Goal: Find specific fact: Find specific fact

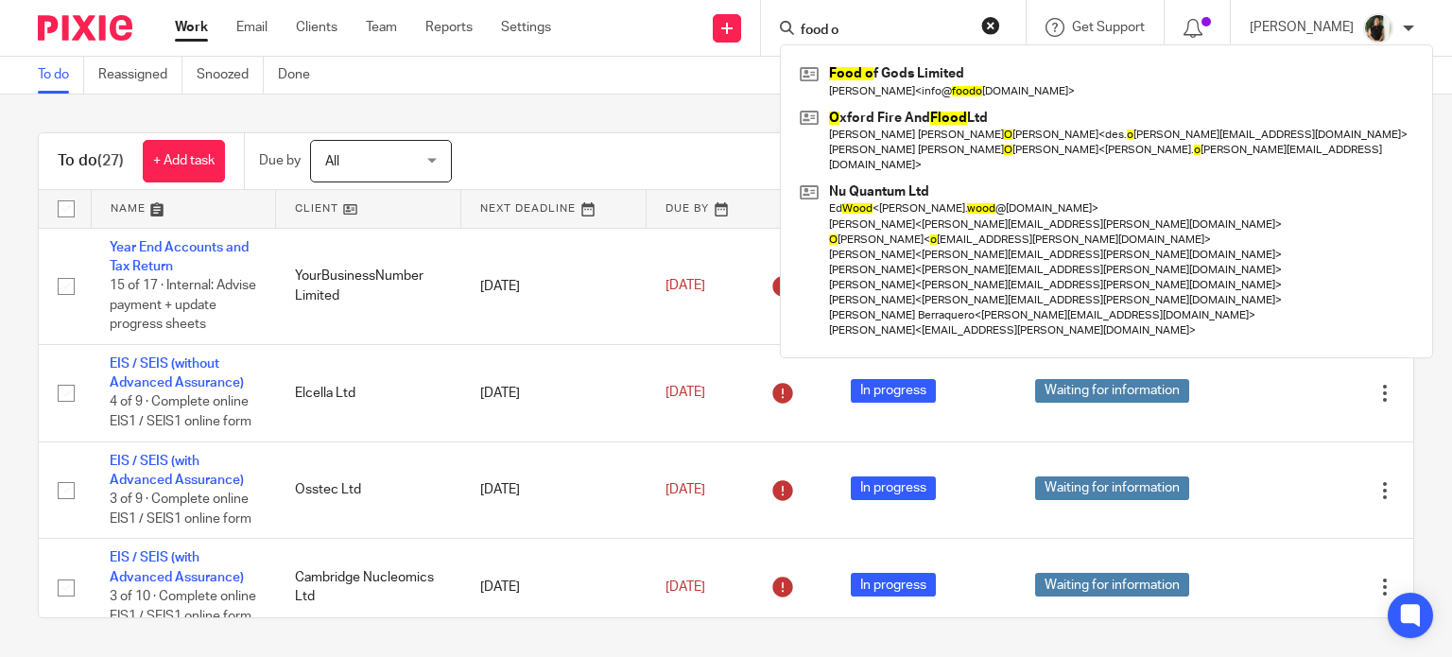
scroll to position [363, 0]
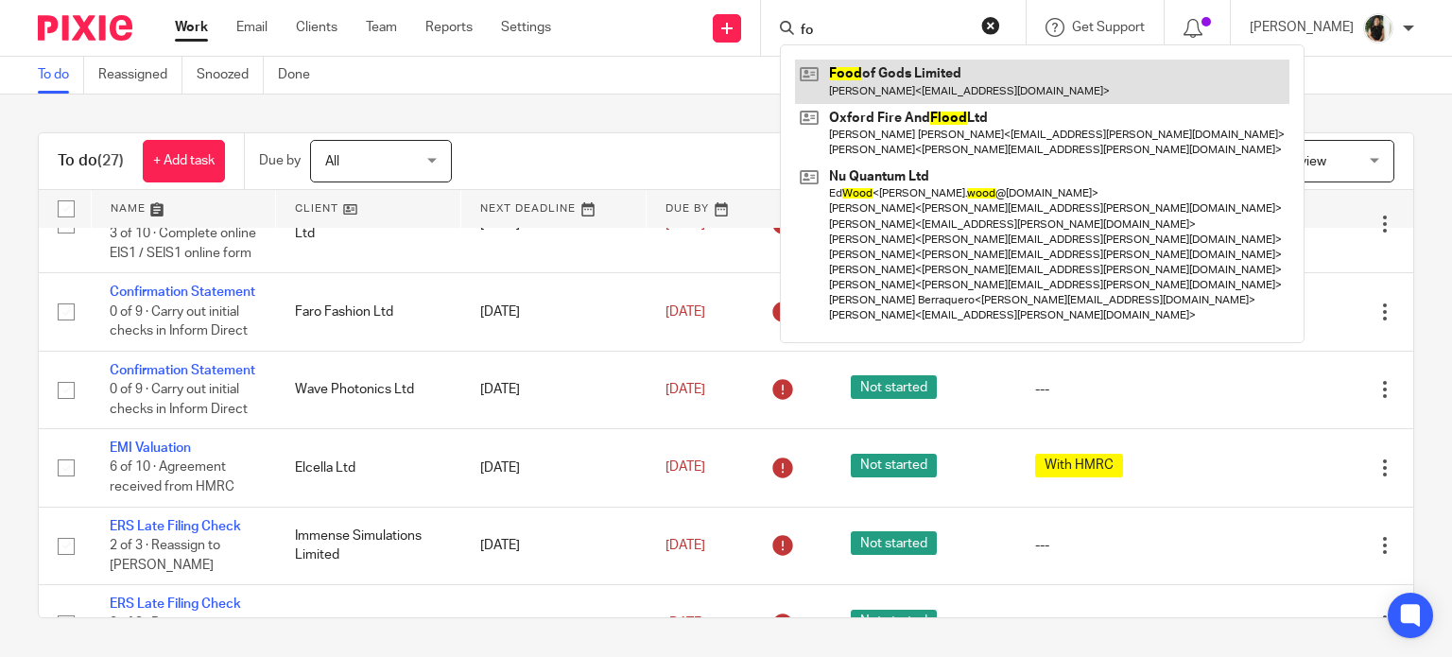
type input "f"
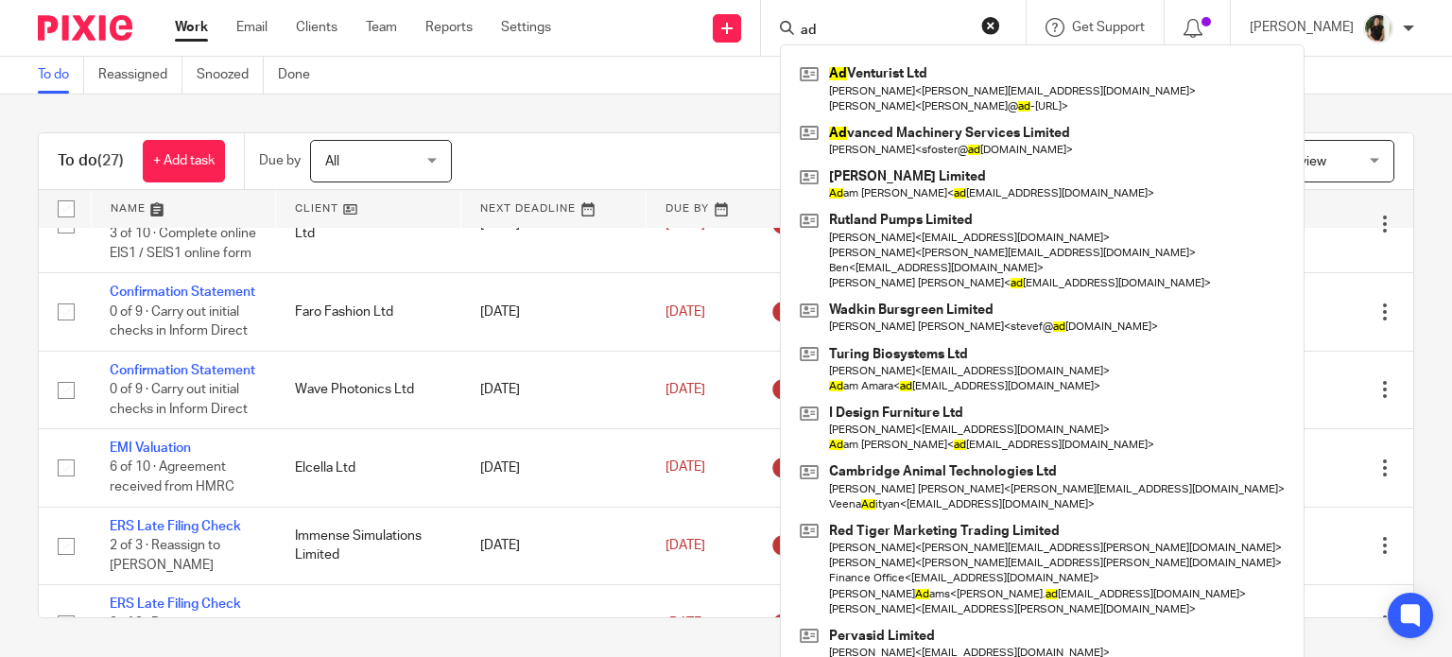
type input "ad"
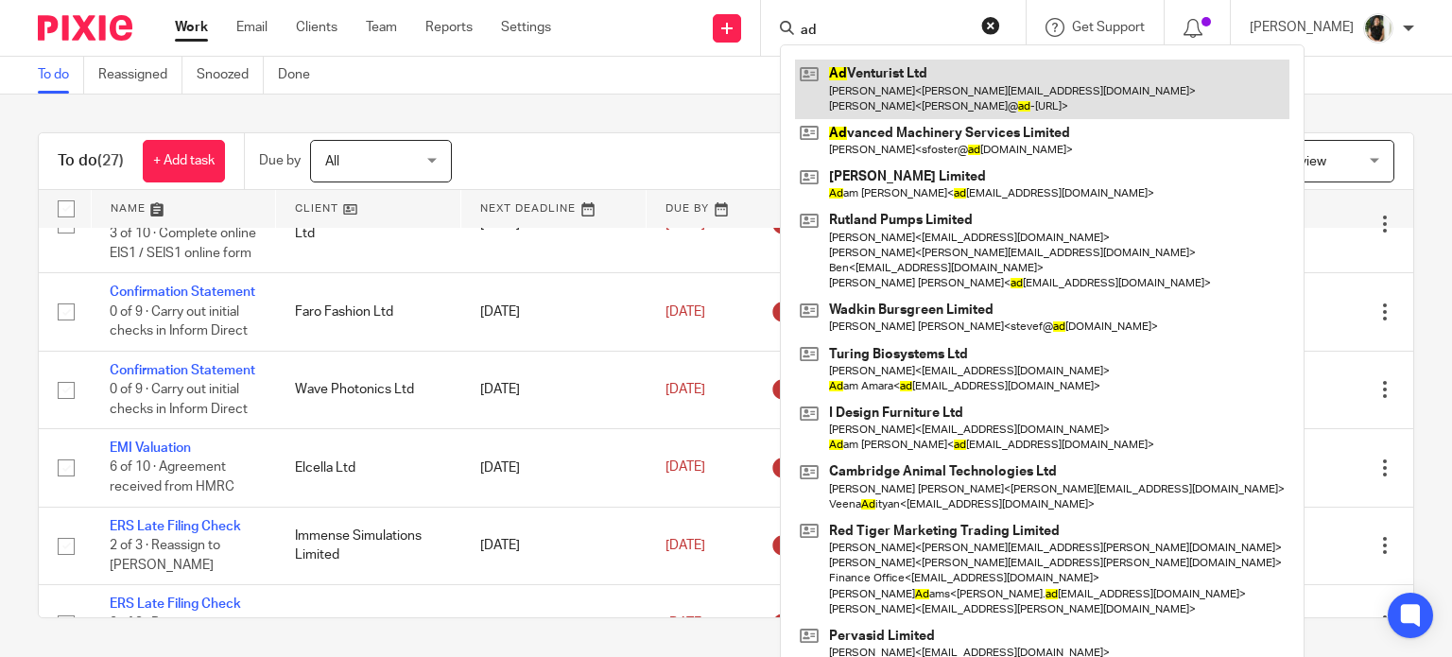
click at [1016, 94] on link at bounding box center [1042, 89] width 495 height 59
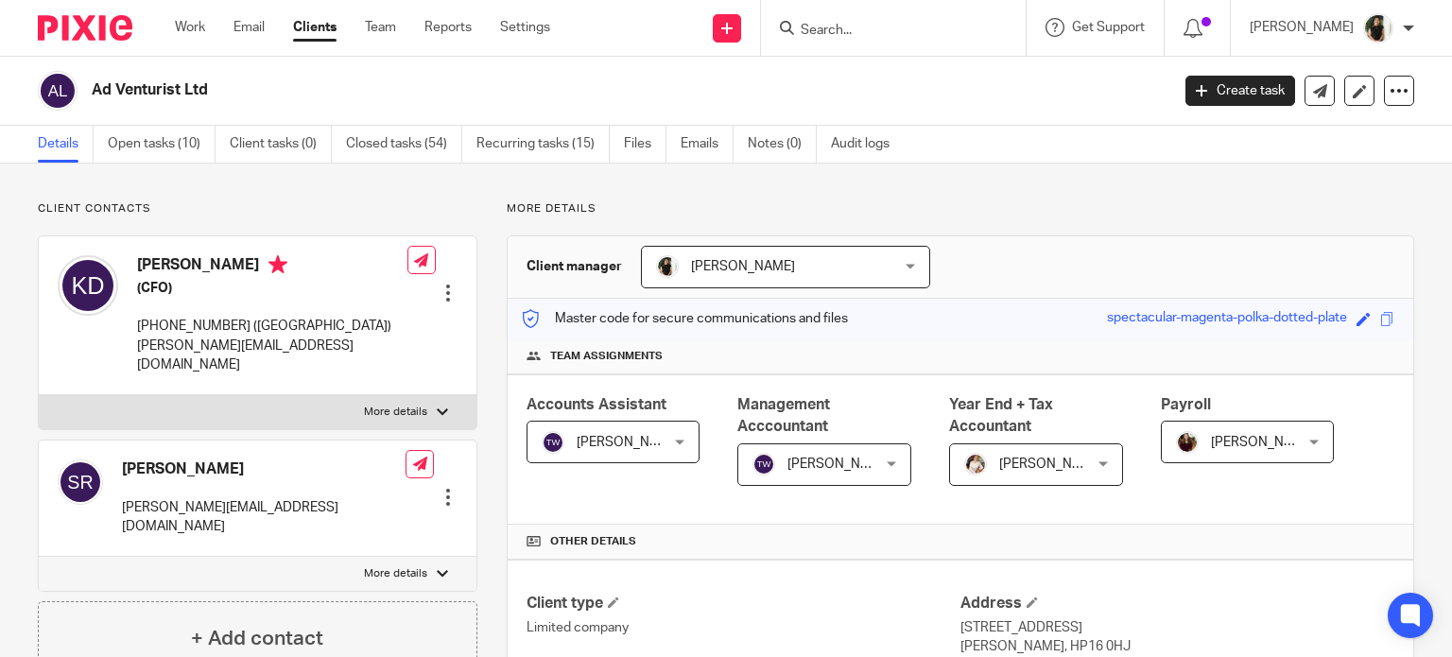
click at [439, 284] on div at bounding box center [448, 293] width 19 height 19
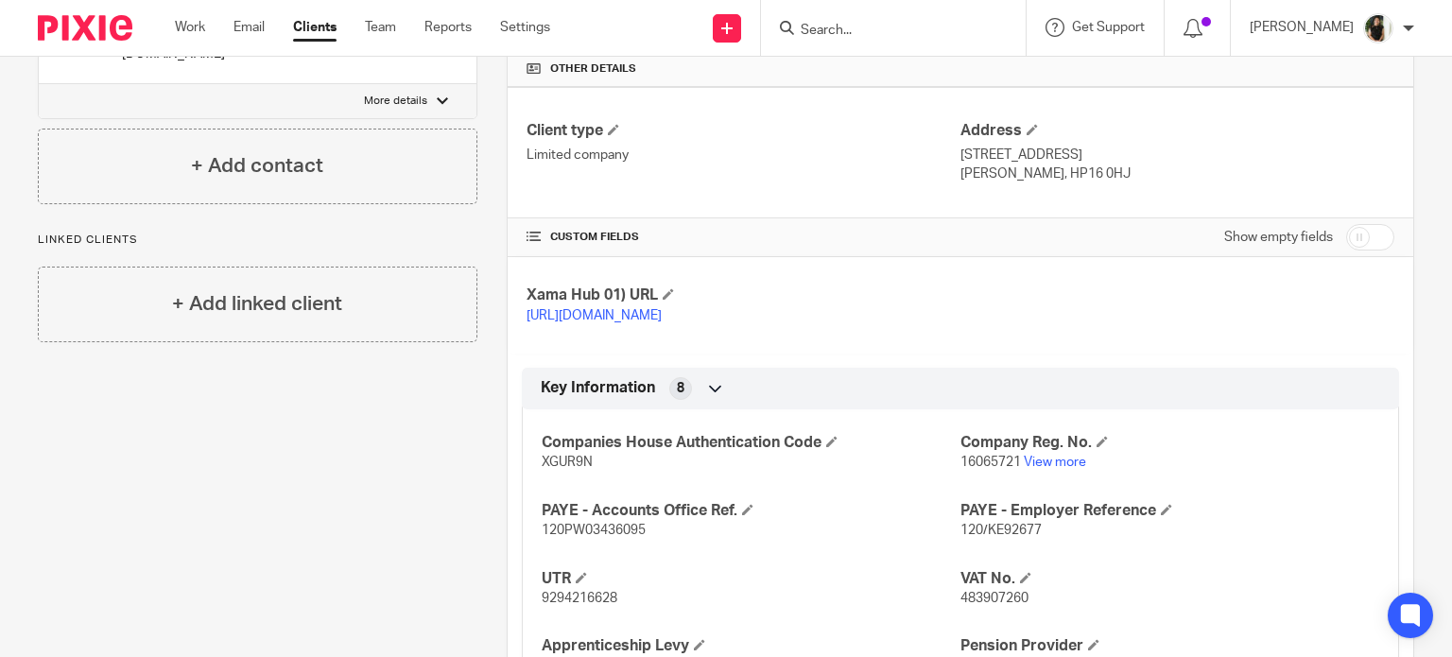
scroll to position [567, 0]
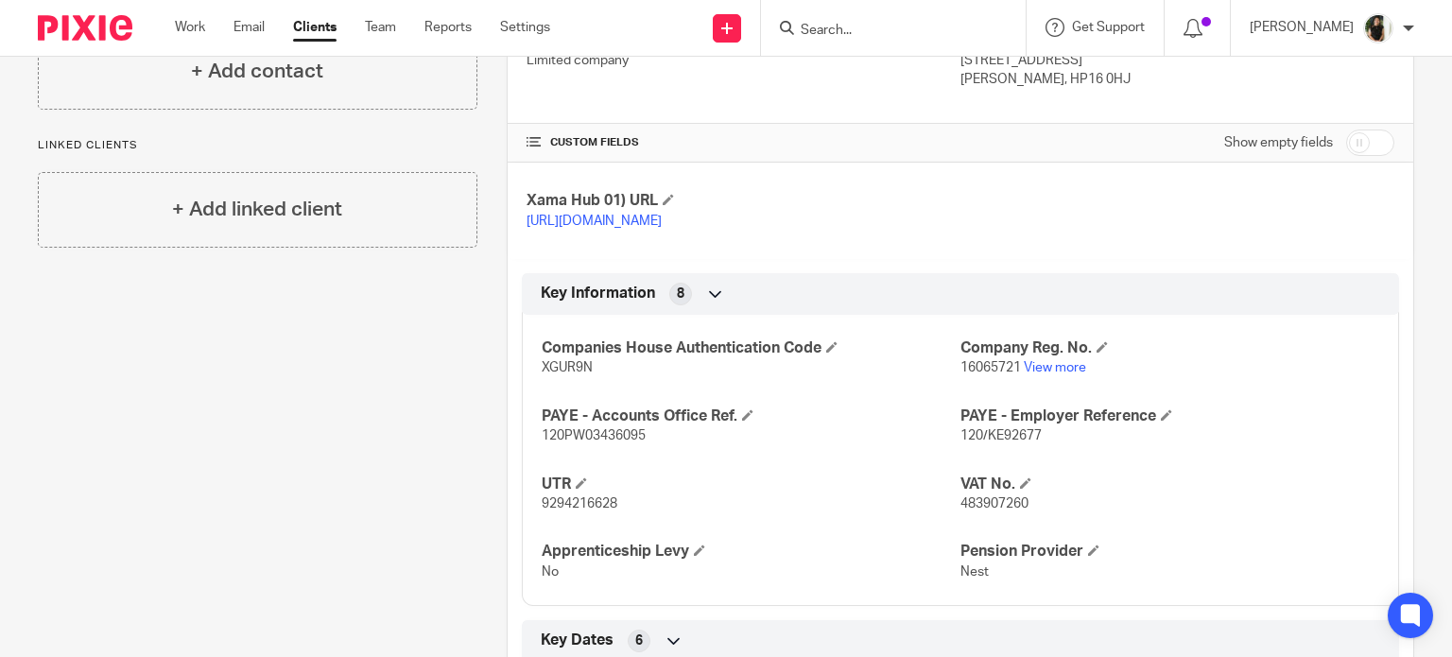
click at [969, 374] on span "16065721" at bounding box center [991, 367] width 61 height 13
copy p "16065721"
click at [560, 374] on span "XGUR9N" at bounding box center [567, 367] width 51 height 13
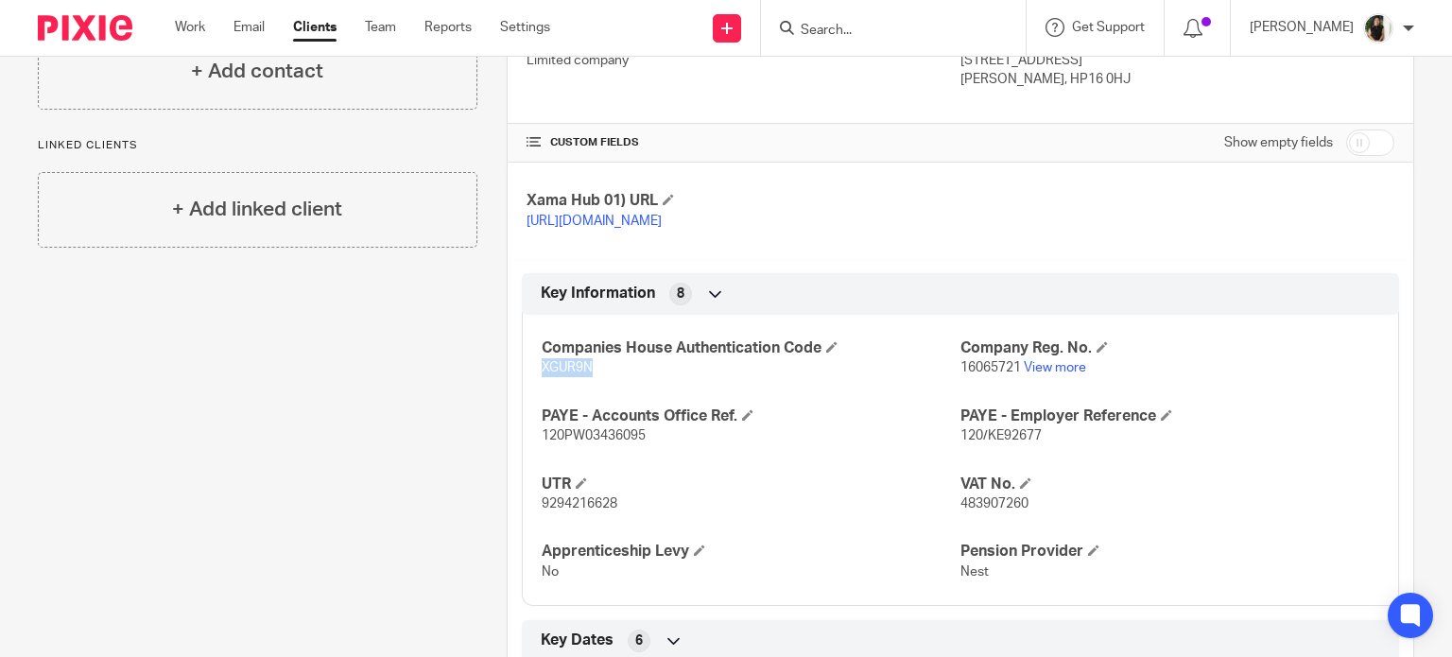
copy span "XGUR9N"
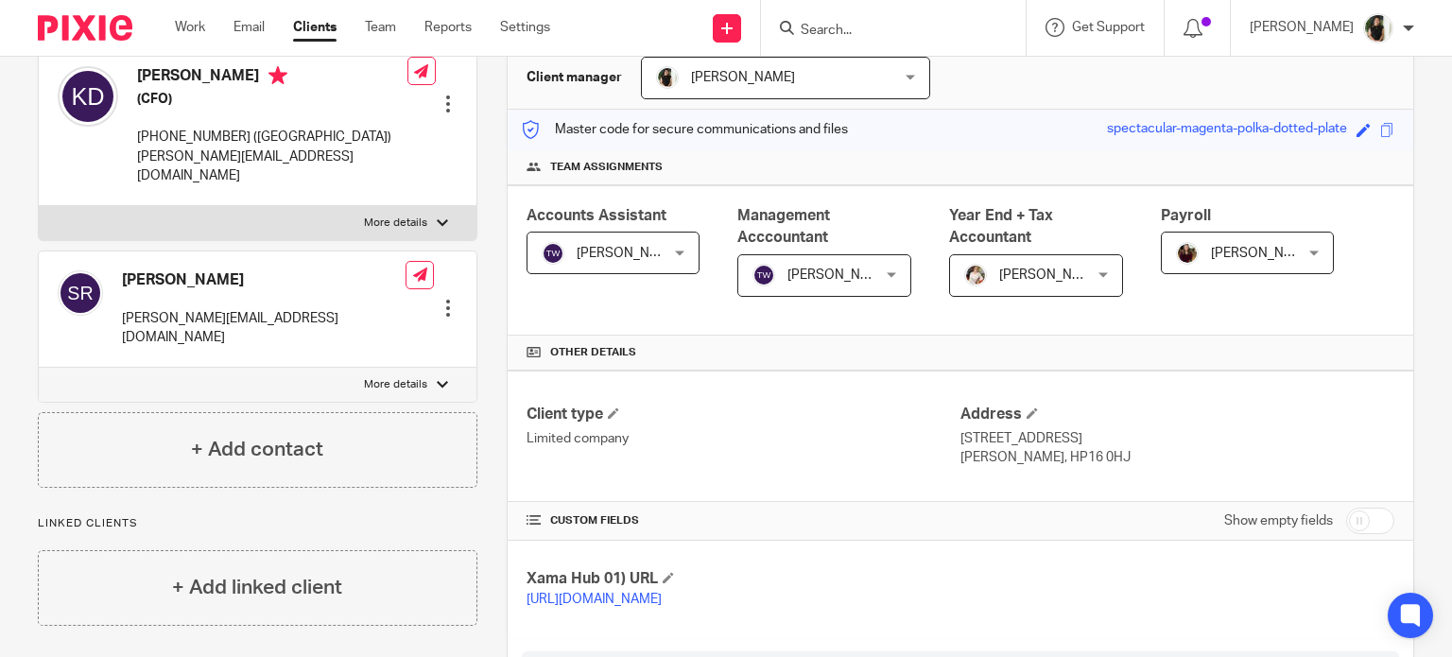
scroll to position [0, 0]
